Goal: Task Accomplishment & Management: Manage account settings

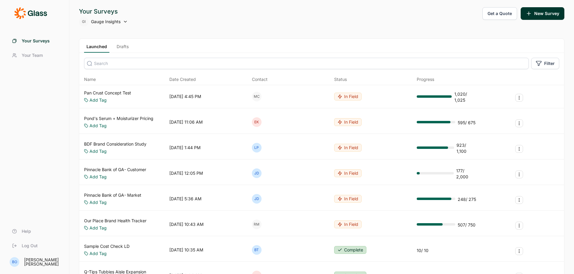
click at [123, 21] on icon at bounding box center [125, 21] width 5 height 5
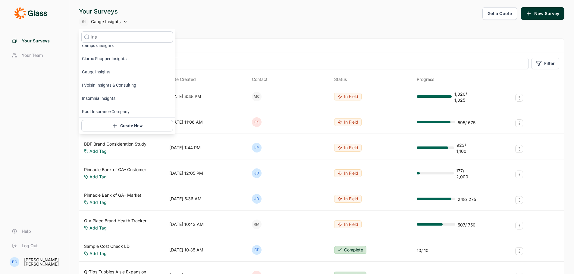
scroll to position [30, 0]
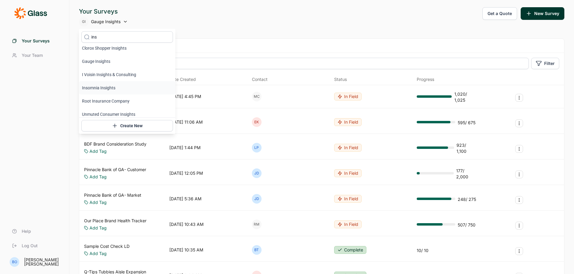
type input "ins"
click at [114, 91] on li "Insomnia Insights" at bounding box center [127, 87] width 96 height 13
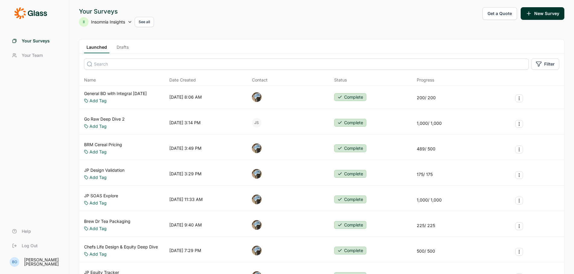
click at [19, 56] on link "Your Team" at bounding box center [34, 55] width 55 height 14
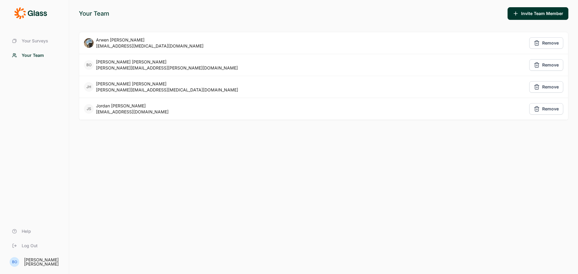
click at [538, 64] on use "button" at bounding box center [537, 65] width 5 height 5
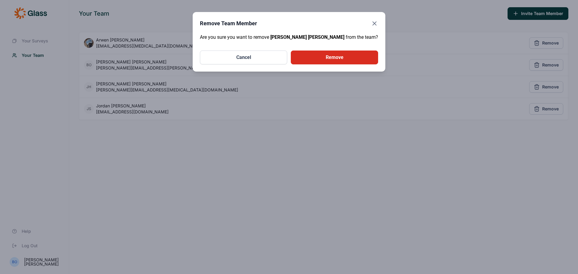
click at [352, 58] on button "Remove" at bounding box center [334, 58] width 87 height 14
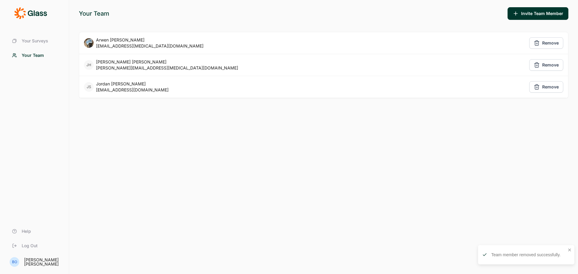
click at [35, 42] on span "Your Surveys" at bounding box center [35, 41] width 27 height 6
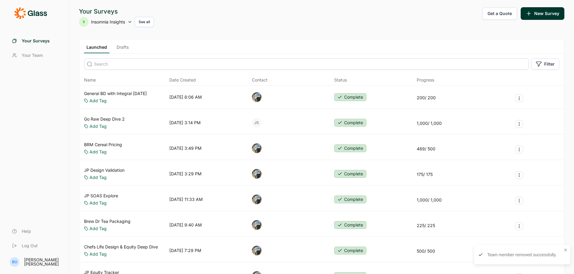
click at [150, 21] on button "See all" at bounding box center [144, 22] width 19 height 10
